Goal: Task Accomplishment & Management: Manage account settings

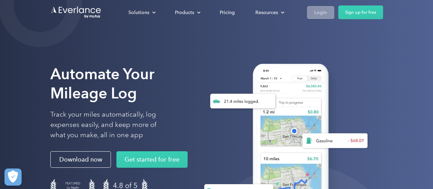
click at [316, 13] on div "Login" at bounding box center [321, 12] width 13 height 9
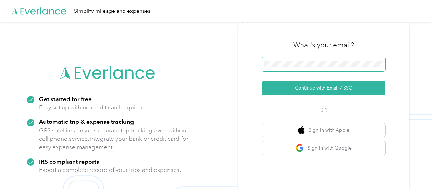
click at [303, 61] on span at bounding box center [323, 64] width 123 height 14
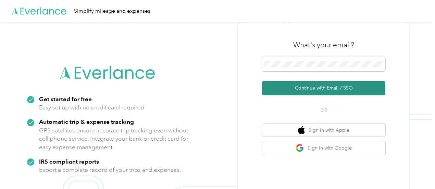
click at [330, 86] on button "Continue with Email / SSO" at bounding box center [323, 88] width 123 height 14
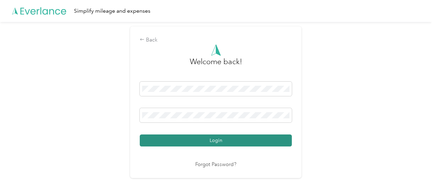
click at [231, 141] on button "Login" at bounding box center [216, 140] width 152 height 12
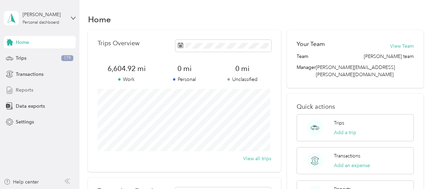
click at [24, 88] on span "Reports" at bounding box center [24, 89] width 17 height 7
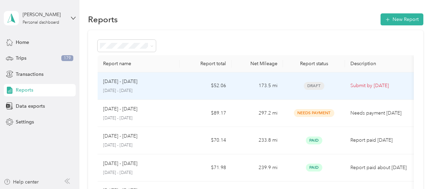
click at [181, 85] on td "$52.06" at bounding box center [205, 85] width 51 height 27
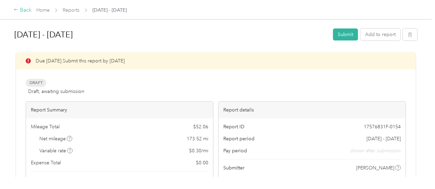
click at [25, 9] on div "Back" at bounding box center [23, 10] width 18 height 8
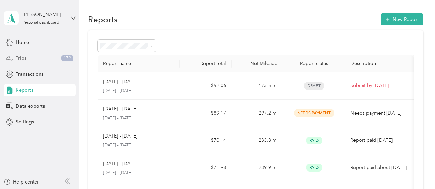
click at [21, 60] on span "Trips" at bounding box center [21, 57] width 11 height 7
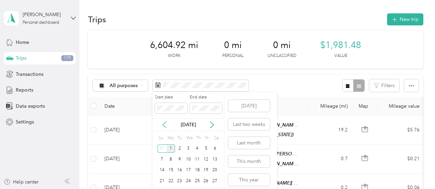
click at [164, 122] on icon at bounding box center [164, 124] width 7 height 7
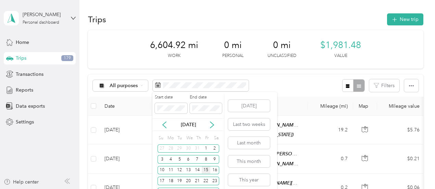
click at [207, 170] on div "15" at bounding box center [206, 170] width 9 height 9
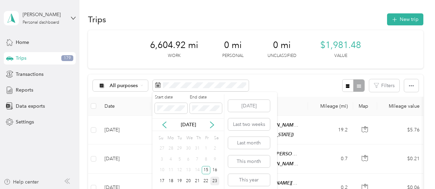
click at [215, 183] on div "23" at bounding box center [214, 180] width 9 height 9
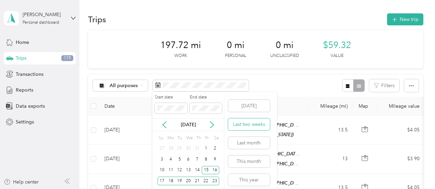
click at [245, 122] on button "Last two weeks" at bounding box center [249, 124] width 42 height 12
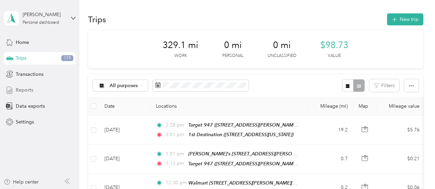
click at [22, 91] on span "Reports" at bounding box center [24, 89] width 17 height 7
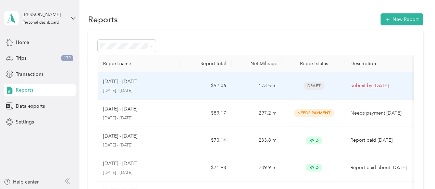
click at [249, 89] on td "173.5 mi" at bounding box center [257, 85] width 51 height 27
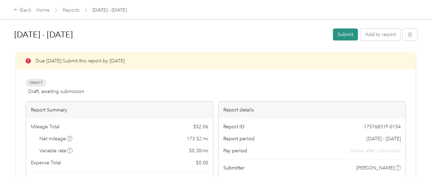
click at [340, 35] on button "Submit" at bounding box center [345, 34] width 25 height 12
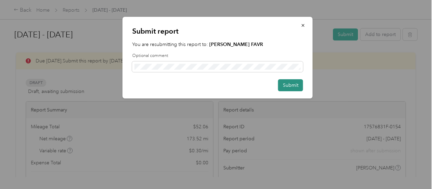
click at [293, 84] on button "Submit" at bounding box center [290, 85] width 25 height 12
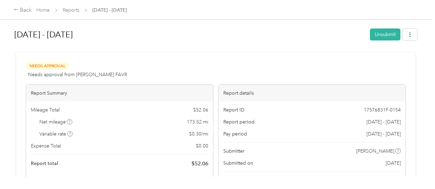
click at [216, 50] on div at bounding box center [215, 49] width 403 height 7
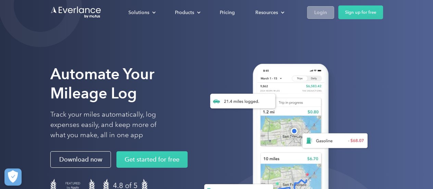
click at [315, 13] on div "Login" at bounding box center [321, 12] width 13 height 9
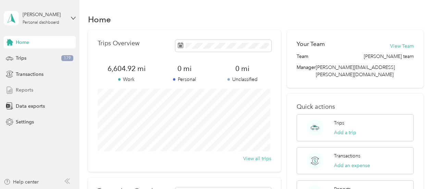
click at [25, 93] on span "Reports" at bounding box center [24, 89] width 17 height 7
